Goal: Task Accomplishment & Management: Use online tool/utility

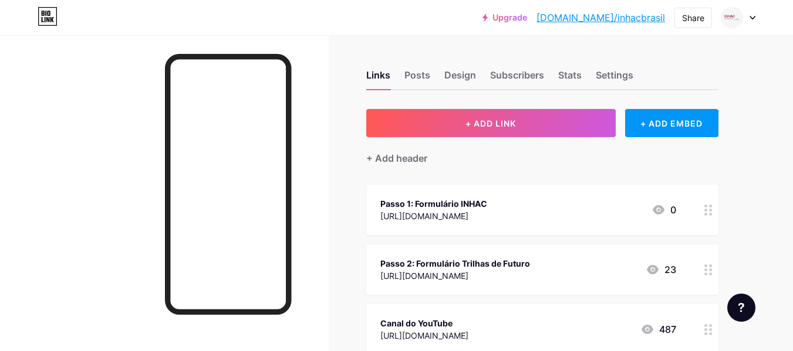
click at [559, 265] on div "Passo 2: Formulário Trilhas de Futuro [URL][DOMAIN_NAME] 23" at bounding box center [528, 269] width 296 height 27
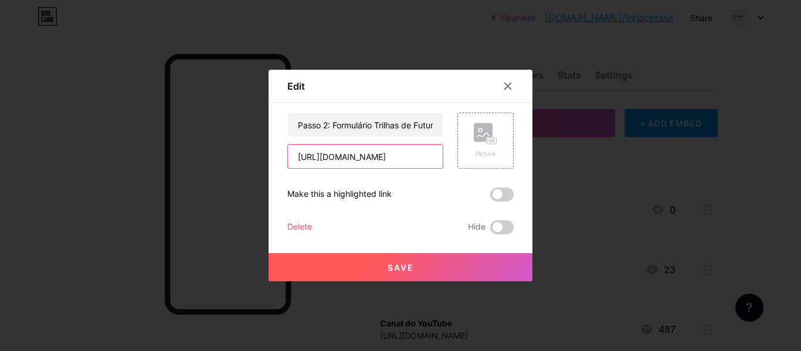
click at [374, 161] on input "[URL][DOMAIN_NAME]" at bounding box center [365, 156] width 155 height 23
paste input "app/verificacao"
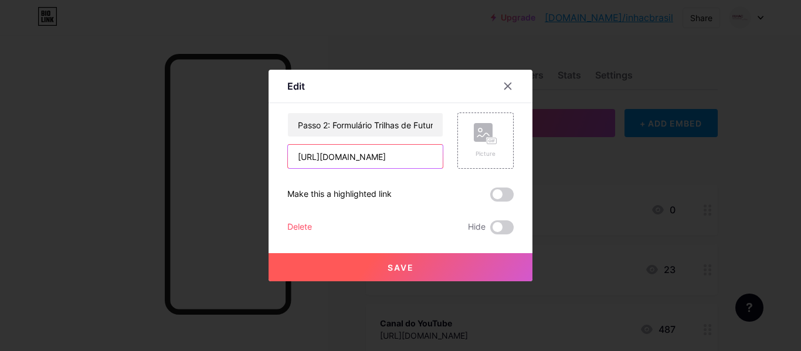
type input "[URL][DOMAIN_NAME]"
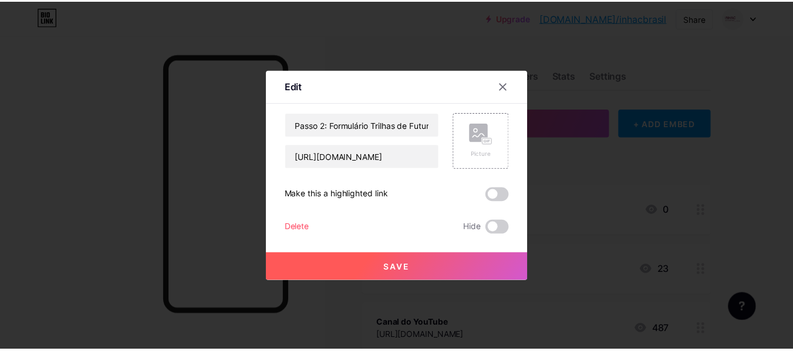
scroll to position [0, 0]
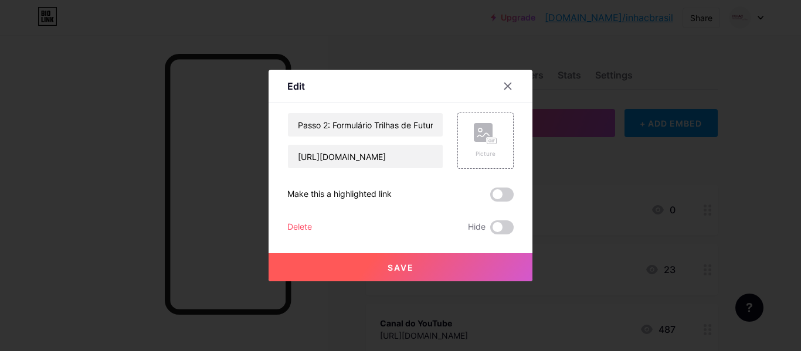
click at [416, 264] on button "Save" at bounding box center [401, 267] width 264 height 28
